Goal: Task Accomplishment & Management: Manage account settings

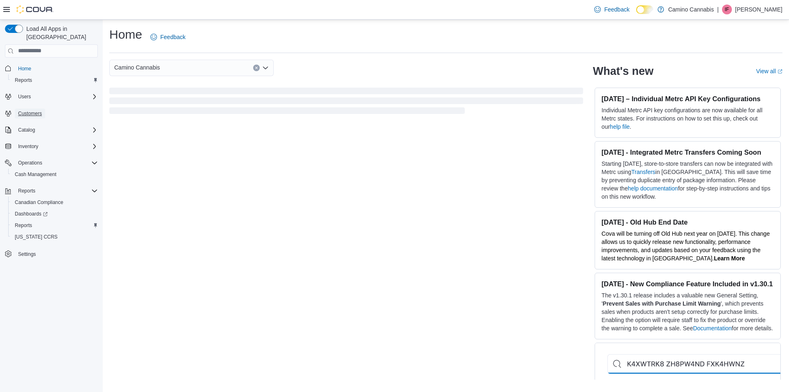
click at [31, 110] on span "Customers" at bounding box center [30, 113] width 24 height 7
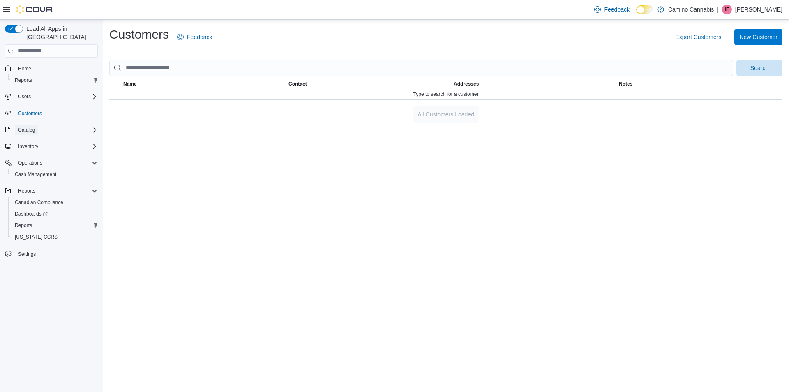
click at [33, 127] on span "Catalog" at bounding box center [26, 130] width 17 height 7
click at [32, 159] on span "Promotions" at bounding box center [27, 164] width 25 height 10
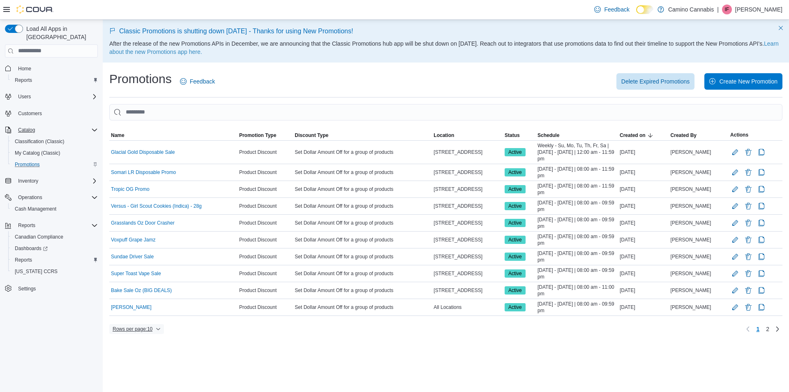
click at [157, 328] on icon "button" at bounding box center [158, 328] width 5 height 5
click at [246, 338] on div "Promotions Feedback Delete Expired Promotions Create New Promotion Sorting This…" at bounding box center [446, 203] width 686 height 278
click at [768, 331] on span "2" at bounding box center [767, 329] width 3 height 8
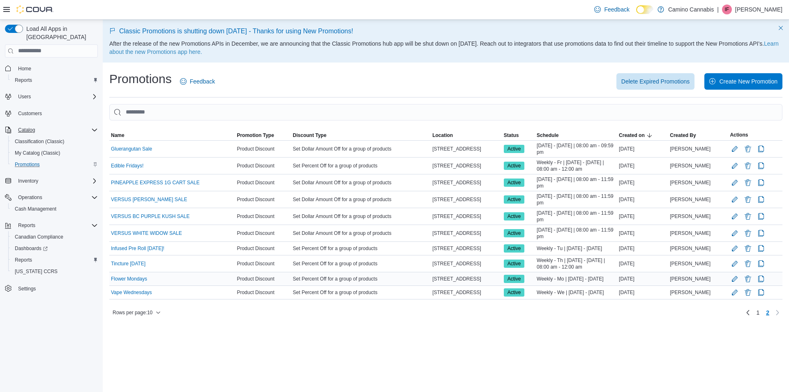
click at [184, 284] on div "Flower Mondays" at bounding box center [172, 279] width 126 height 10
click at [138, 282] on link "Flower Mondays" at bounding box center [129, 278] width 36 height 7
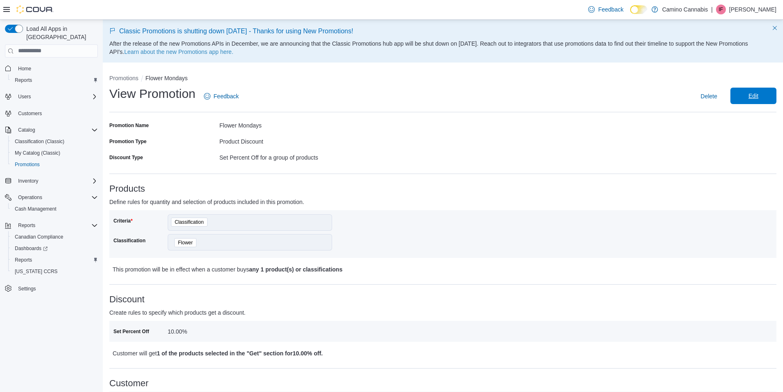
click at [744, 98] on span "Edit" at bounding box center [753, 96] width 36 height 16
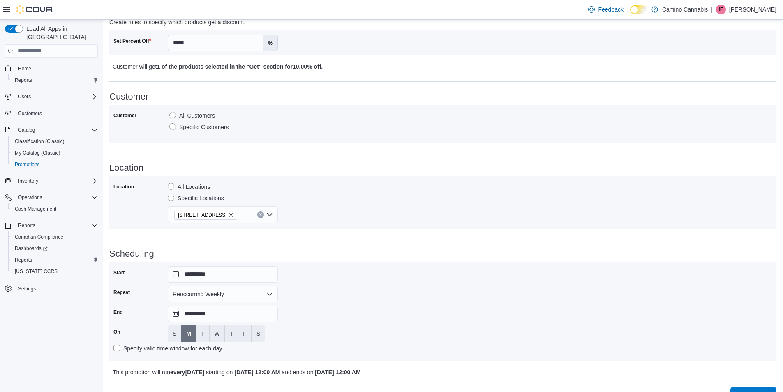
scroll to position [319, 0]
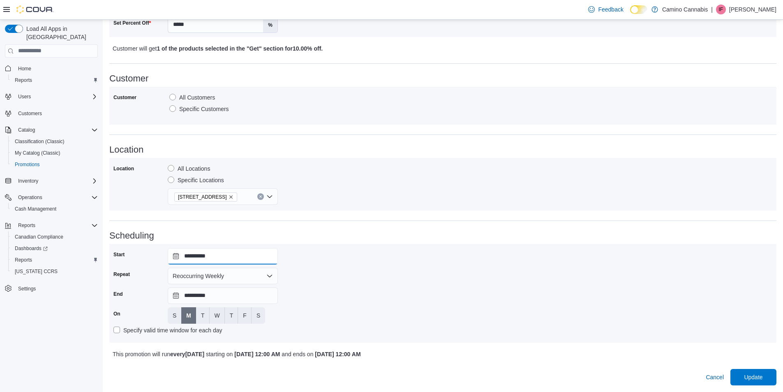
click at [208, 261] on input "**********" at bounding box center [223, 256] width 110 height 16
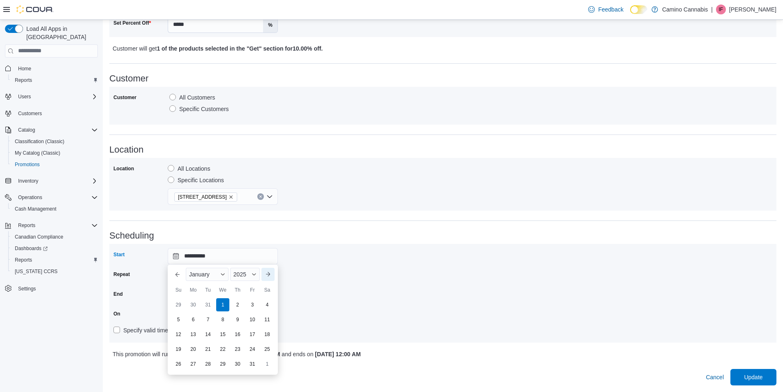
click at [268, 275] on button "Next month" at bounding box center [267, 274] width 13 height 13
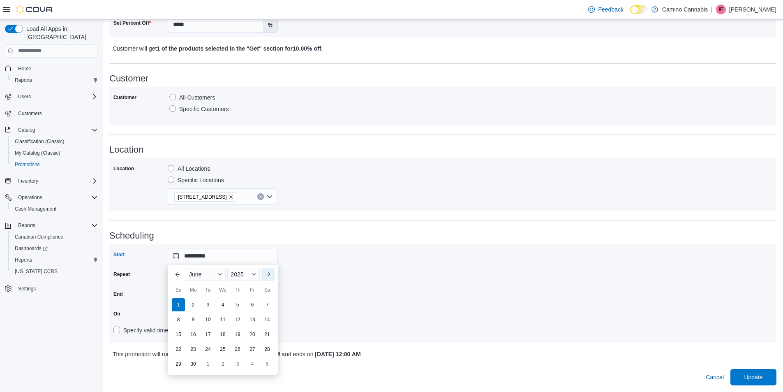
click at [269, 275] on button "Next month" at bounding box center [267, 274] width 13 height 13
click at [270, 275] on button "Next month" at bounding box center [267, 274] width 13 height 13
click at [190, 331] on div "11" at bounding box center [193, 334] width 14 height 14
type input "**********"
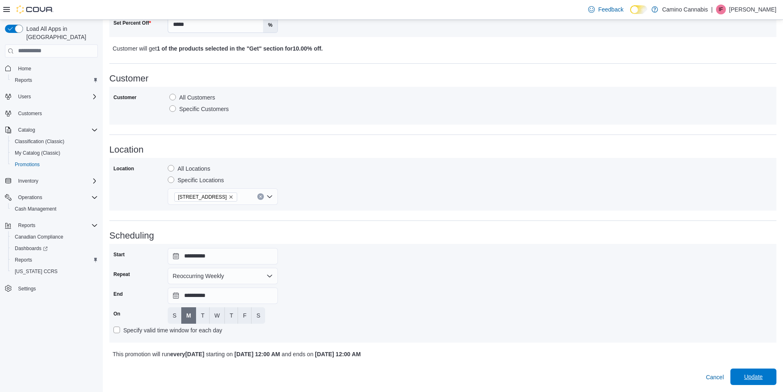
click at [753, 374] on span "Update" at bounding box center [753, 376] width 18 height 8
